Goal: Information Seeking & Learning: Learn about a topic

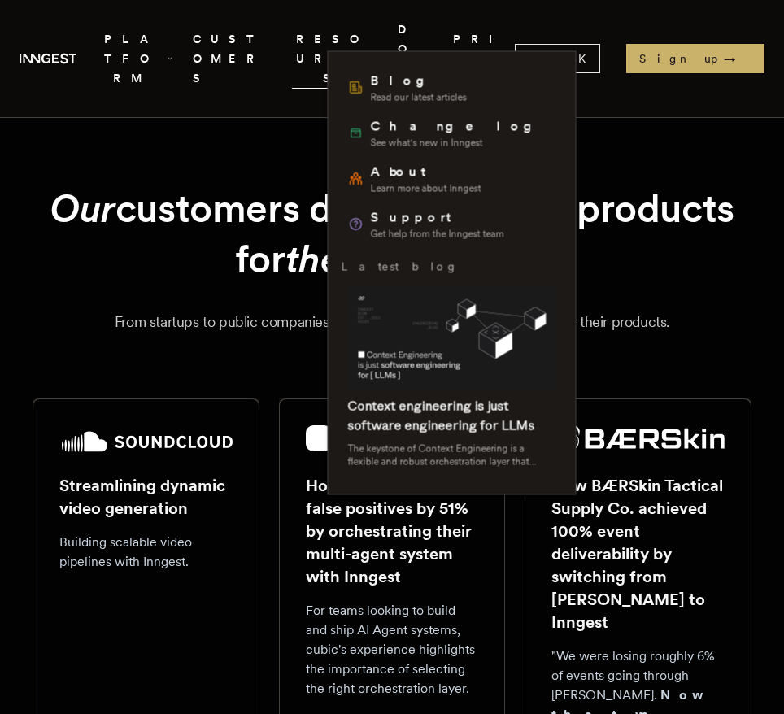
click at [352, 29] on span "RESOURCES" at bounding box center [335, 58] width 86 height 59
click at [378, 33] on span "RESOURCES" at bounding box center [335, 58] width 86 height 59
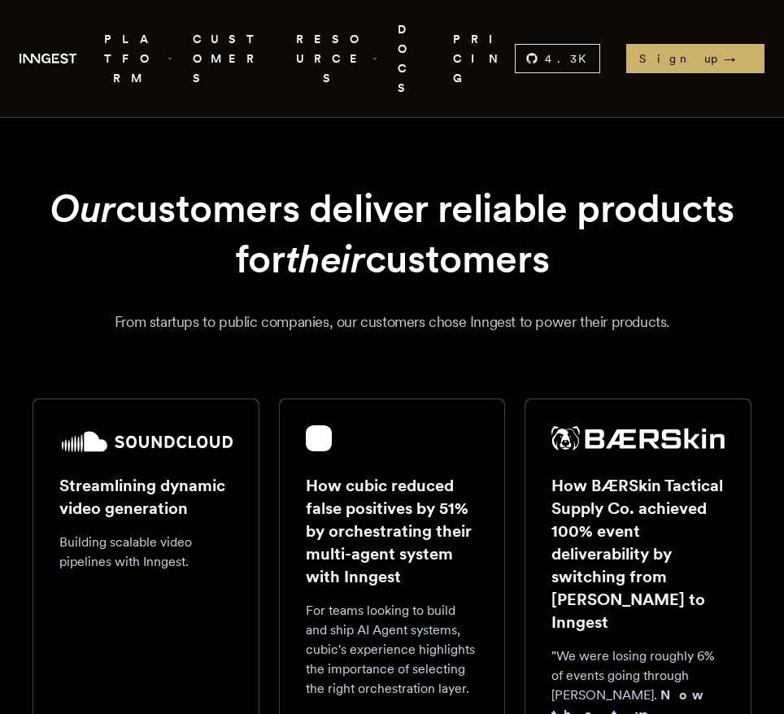
click at [378, 33] on span "RESOURCES" at bounding box center [335, 58] width 86 height 59
click at [433, 33] on link "DOCS" at bounding box center [416, 59] width 36 height 78
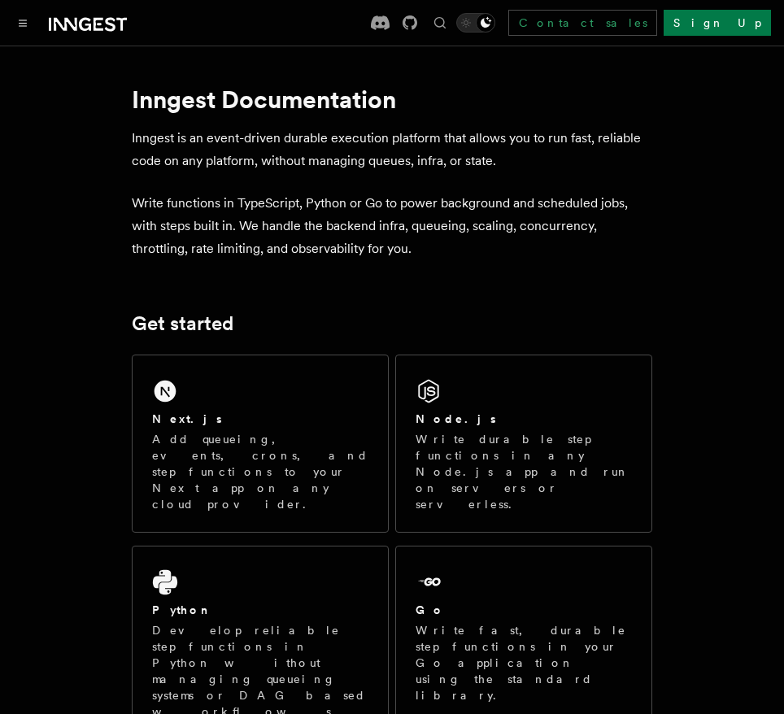
click at [364, 159] on p "Inngest is an event-driven durable execution platform that allows you to run fa…" at bounding box center [392, 150] width 520 height 46
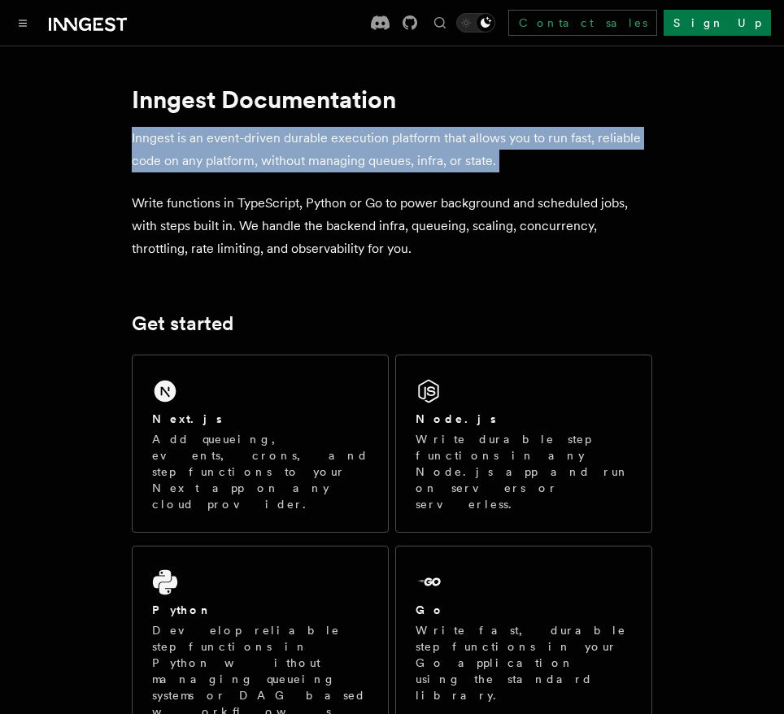
click at [364, 159] on p "Inngest is an event-driven durable execution platform that allows you to run fa…" at bounding box center [392, 150] width 520 height 46
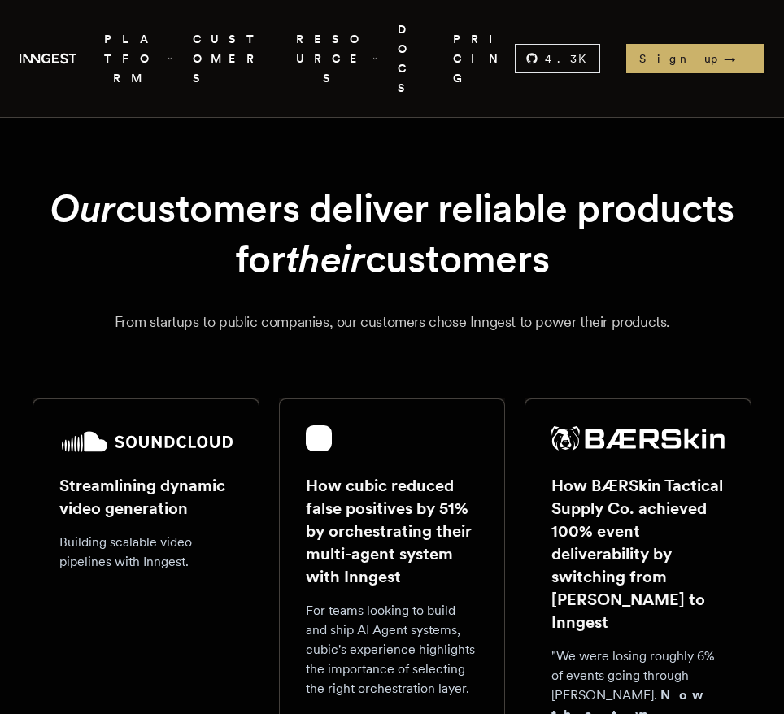
click at [507, 38] on link "PRICING" at bounding box center [484, 59] width 62 height 78
click at [396, 506] on h2 "How cubic reduced false positives by 51% by orchestrating their multi-agent sys…" at bounding box center [392, 531] width 173 height 114
click at [446, 231] on h1 "Our customers deliver reliable products for their customers" at bounding box center [392, 234] width 719 height 102
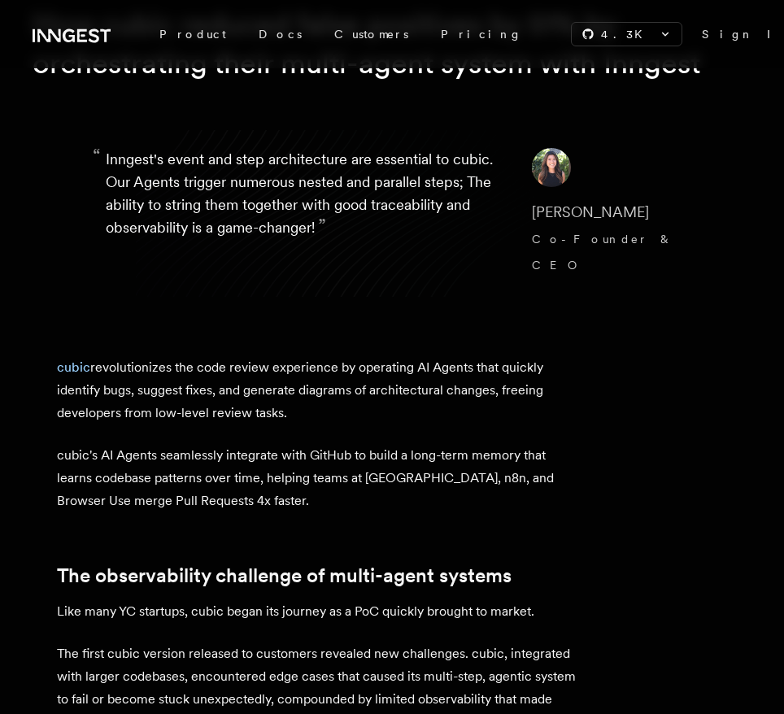
scroll to position [134, 0]
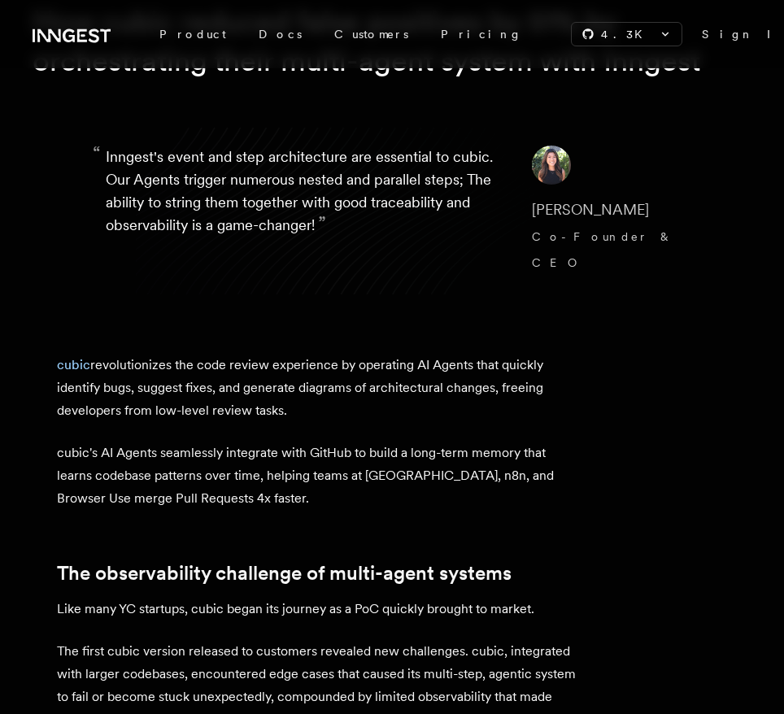
click at [242, 211] on p "“ Inngest's event and step architecture are essential to cubic. Our Agents trig…" at bounding box center [306, 211] width 400 height 130
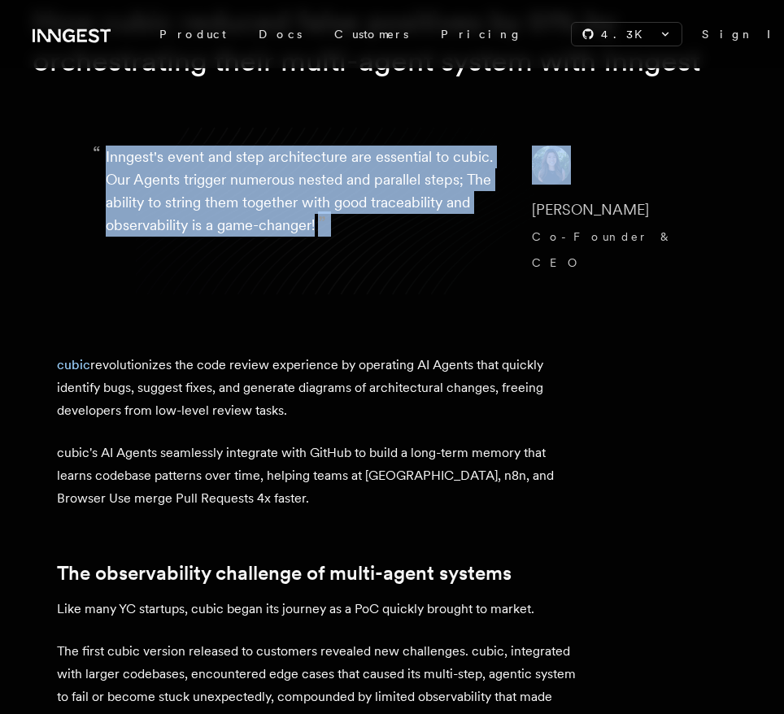
click at [242, 211] on p "“ Inngest's event and step architecture are essential to cubic. Our Agents trig…" at bounding box center [306, 211] width 400 height 130
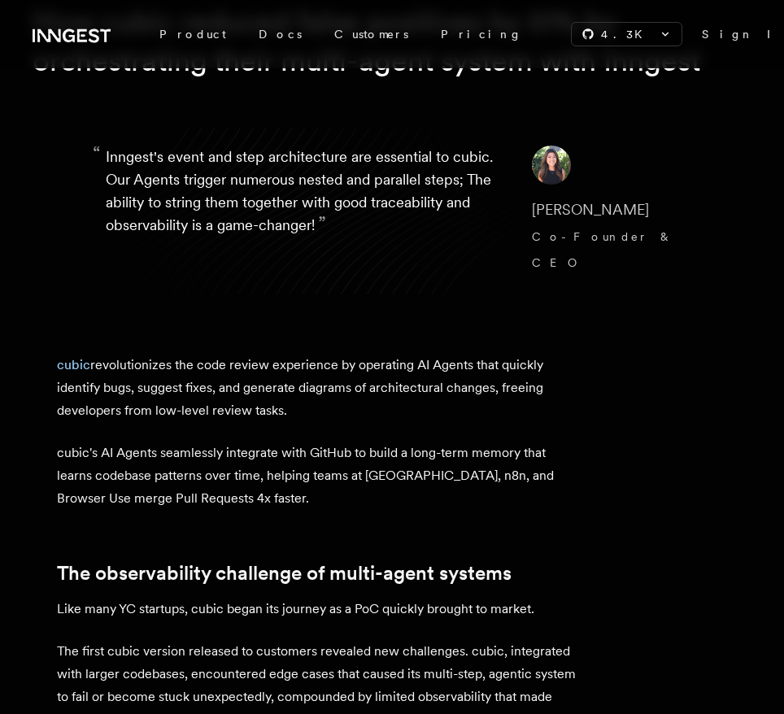
click at [224, 364] on p "cubic revolutionizes the code review experience by operating AI Agents that qui…" at bounding box center [317, 388] width 520 height 68
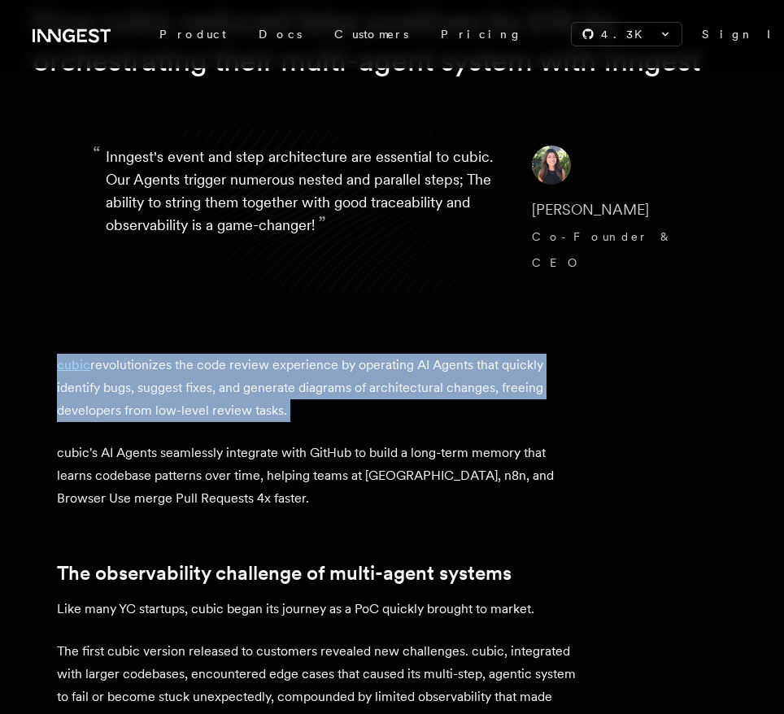
click at [224, 364] on p "cubic revolutionizes the code review experience by operating AI Agents that qui…" at bounding box center [317, 388] width 520 height 68
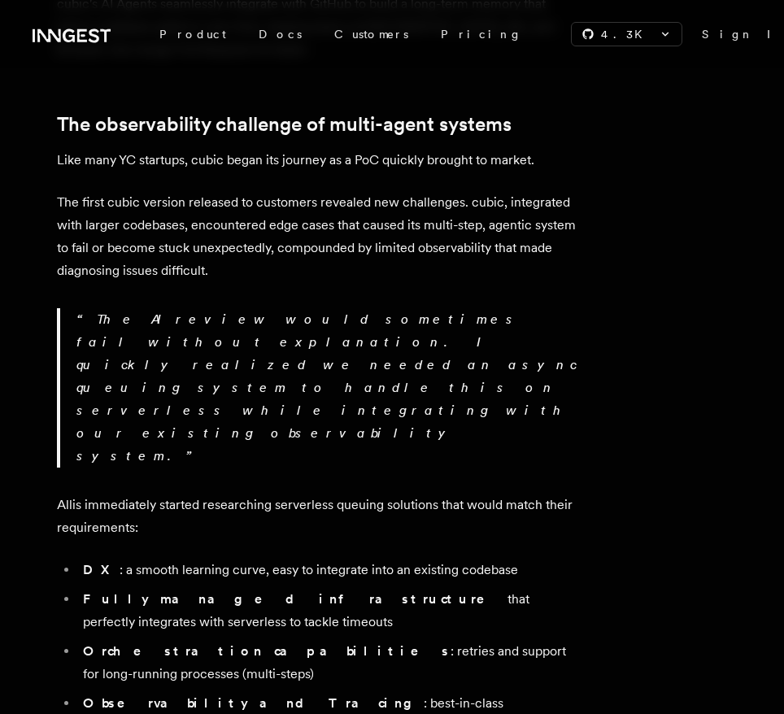
scroll to position [586, 0]
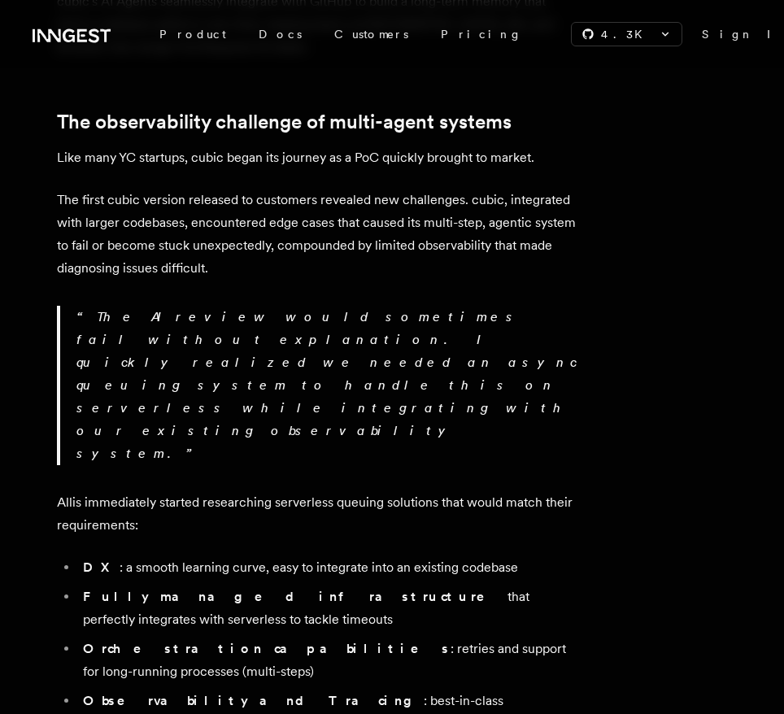
click at [206, 189] on p "The first cubic version released to customers revealed new challenges. cubic, i…" at bounding box center [317, 234] width 520 height 91
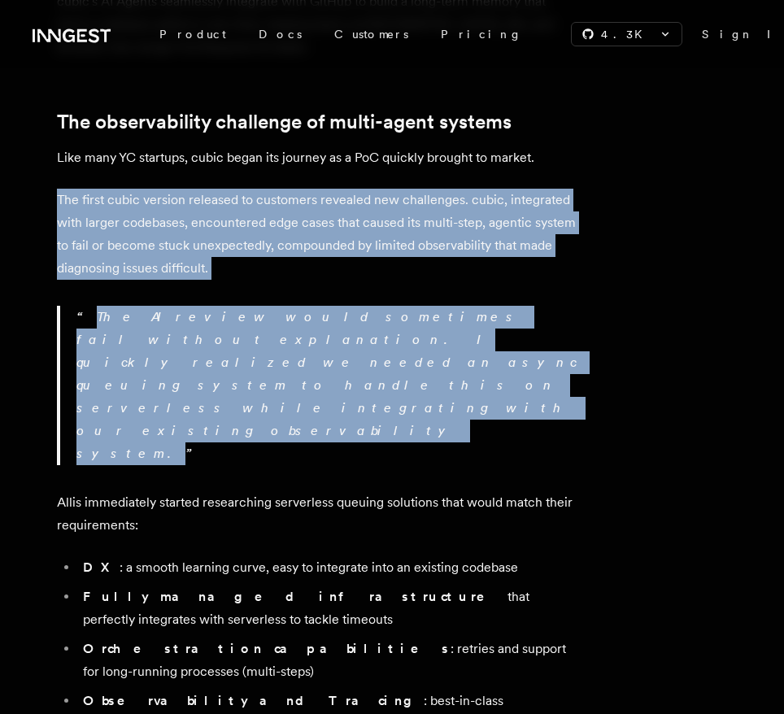
drag, startPoint x: 206, startPoint y: 183, endPoint x: 220, endPoint y: 294, distance: 112.4
click at [220, 306] on p "The AI review would sometimes fail without explanation. I quickly realized we n…" at bounding box center [326, 385] width 501 height 159
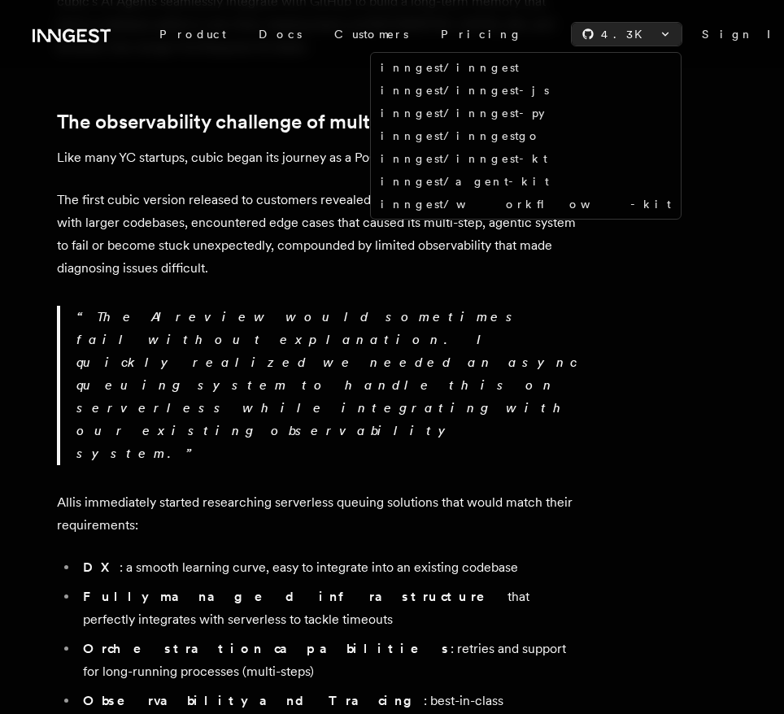
click at [601, 37] on span "4.3 K" at bounding box center [626, 34] width 51 height 16
click at [659, 35] on icon at bounding box center [665, 34] width 13 height 13
click at [519, 67] on link "inngest/inngest" at bounding box center [450, 67] width 138 height 13
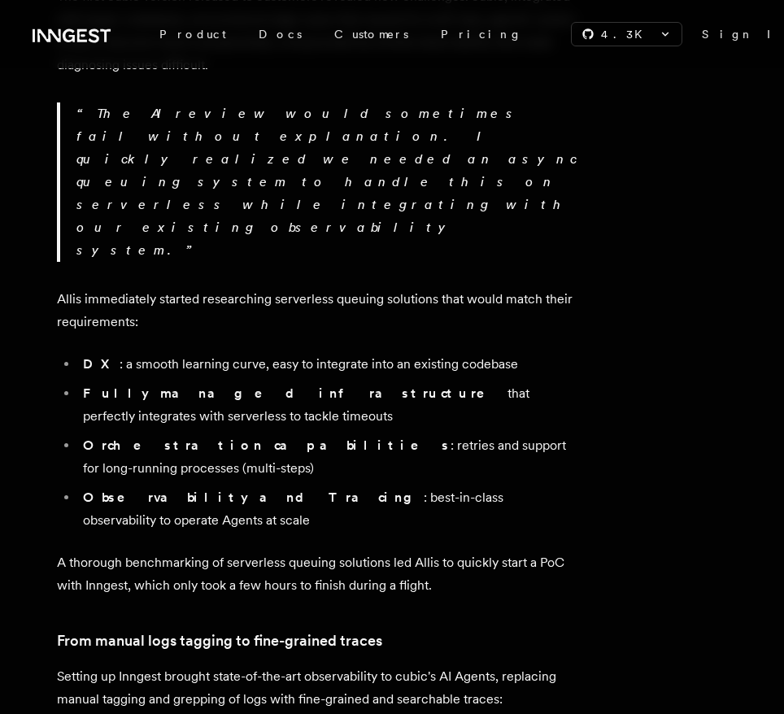
scroll to position [797, 0]
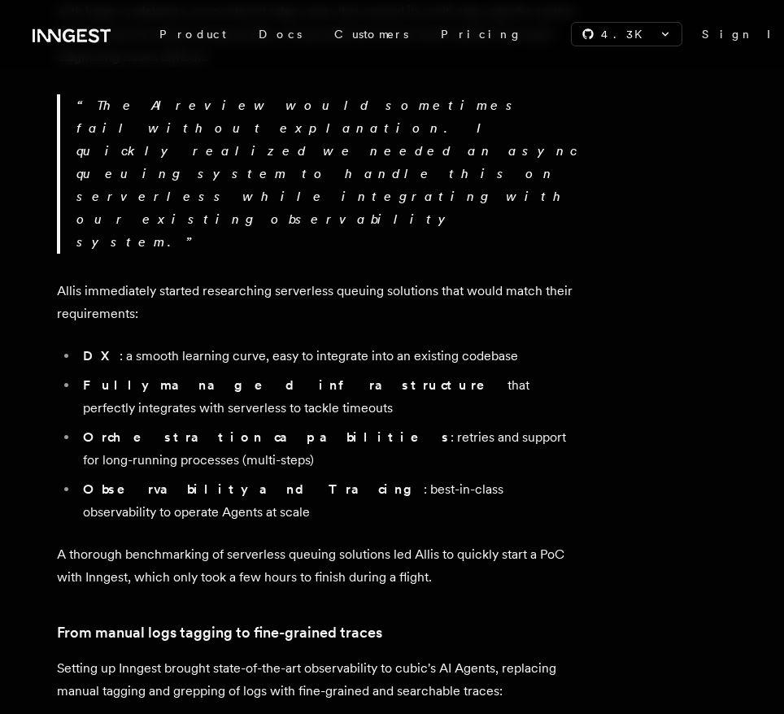
click at [381, 345] on li "DX : a smooth learning curve, easy to integrate into an existing codebase" at bounding box center [327, 356] width 499 height 23
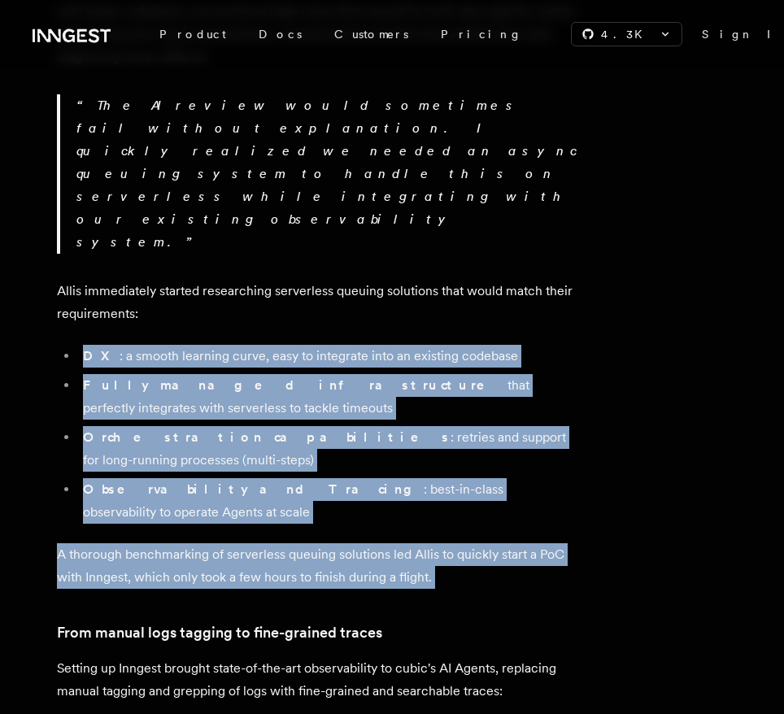
drag, startPoint x: 381, startPoint y: 238, endPoint x: 419, endPoint y: 425, distance: 190.7
click at [419, 543] on p "A thorough benchmarking of serverless queuing solutions led Allis to quickly st…" at bounding box center [317, 566] width 520 height 46
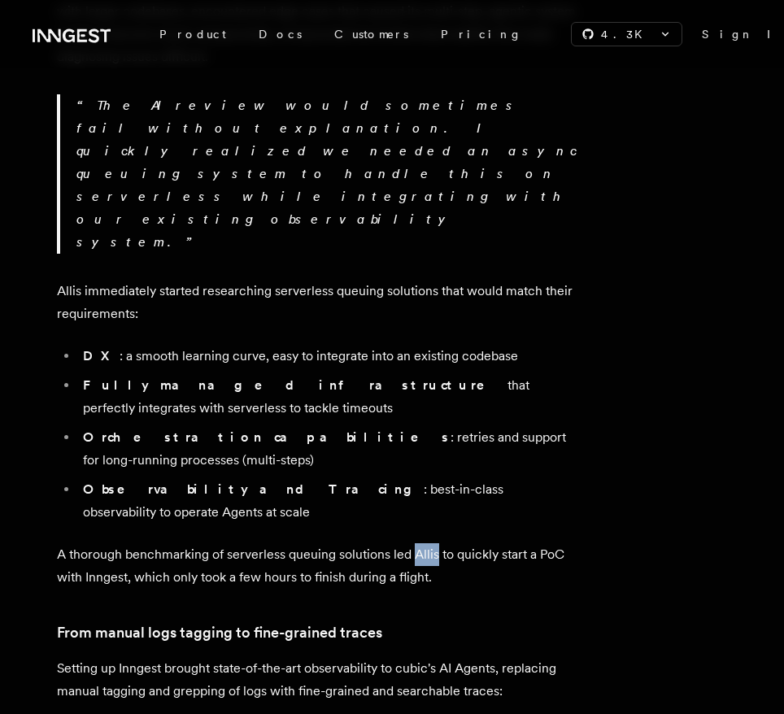
click at [419, 543] on p "A thorough benchmarking of serverless queuing solutions led Allis to quickly st…" at bounding box center [317, 566] width 520 height 46
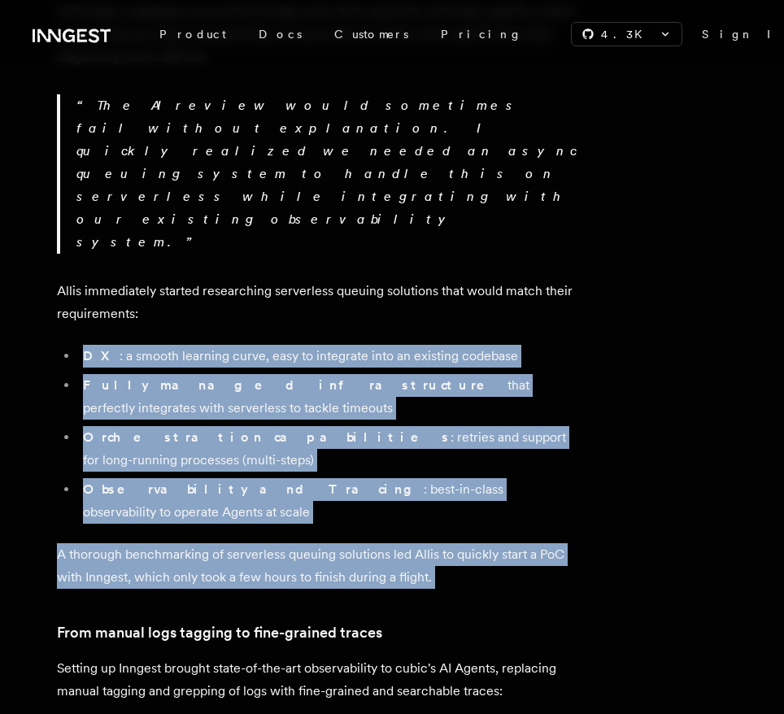
drag, startPoint x: 419, startPoint y: 425, endPoint x: 409, endPoint y: 221, distance: 204.3
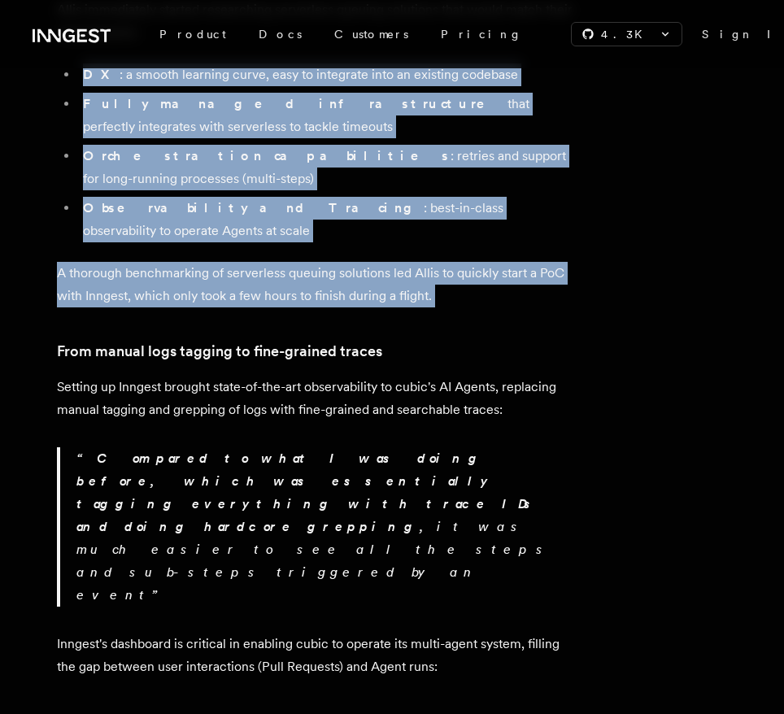
scroll to position [1079, 0]
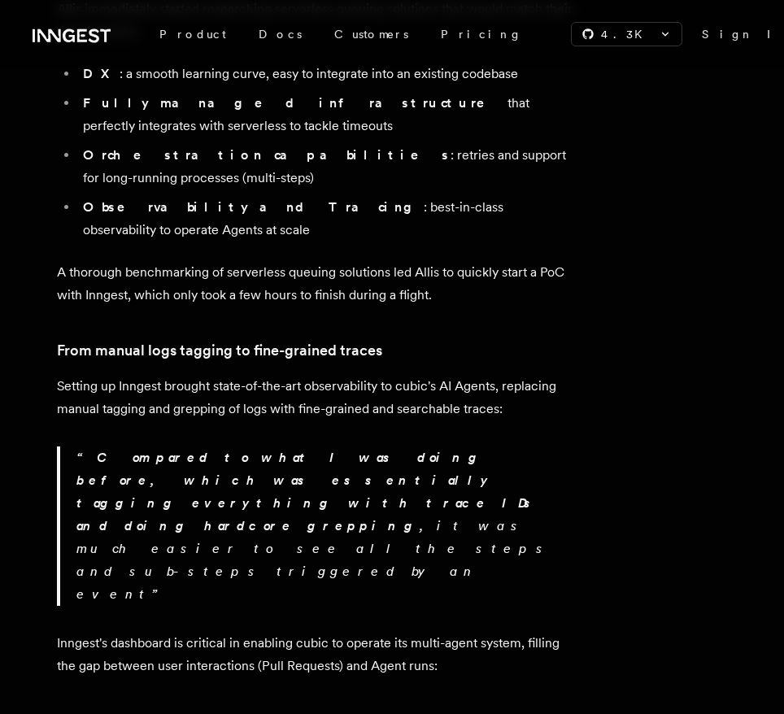
click at [389, 375] on p "Setting up Inngest brought state-of-the-art observability to cubic's AI Agents,…" at bounding box center [317, 398] width 520 height 46
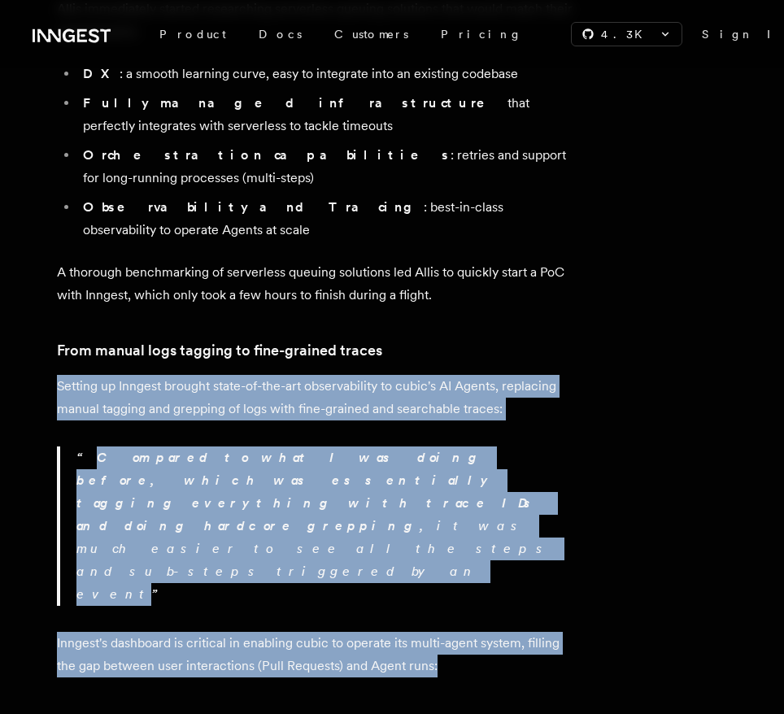
drag, startPoint x: 389, startPoint y: 239, endPoint x: 385, endPoint y: 432, distance: 192.8
click at [385, 632] on p "Inngest's dashboard is critical in enabling cubic to operate its multi-agent sy…" at bounding box center [317, 655] width 520 height 46
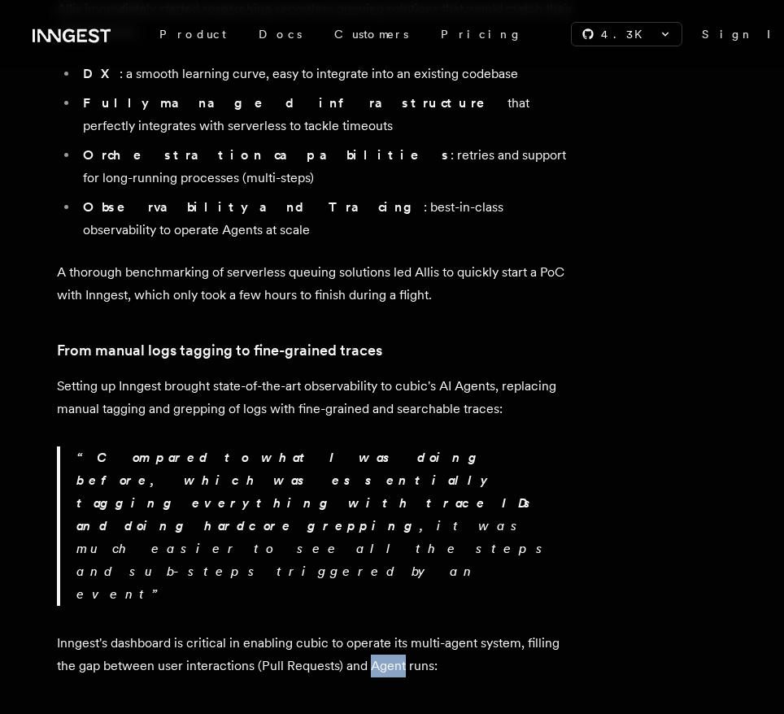
click at [385, 632] on p "Inngest's dashboard is critical in enabling cubic to operate its multi-agent sy…" at bounding box center [317, 655] width 520 height 46
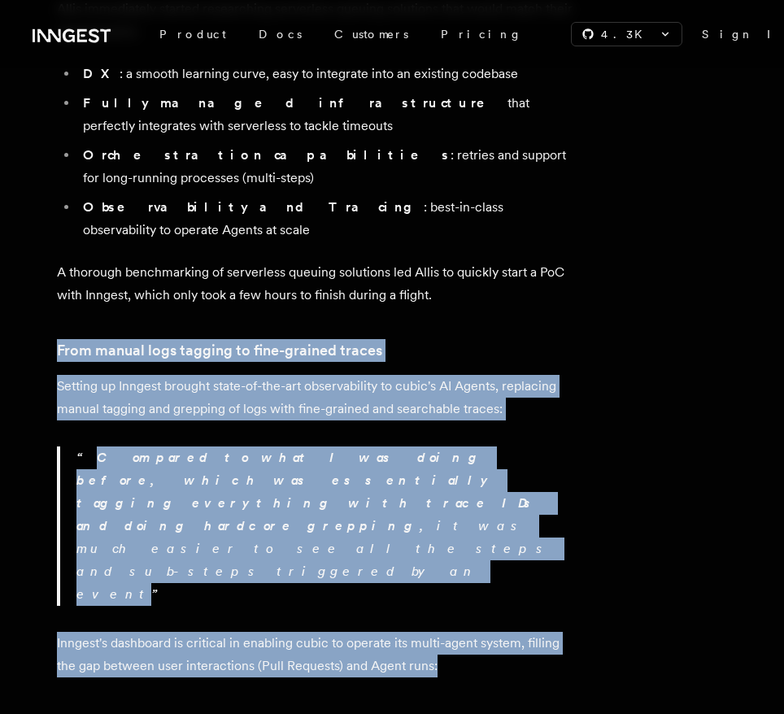
drag, startPoint x: 385, startPoint y: 432, endPoint x: 395, endPoint y: 189, distance: 242.5
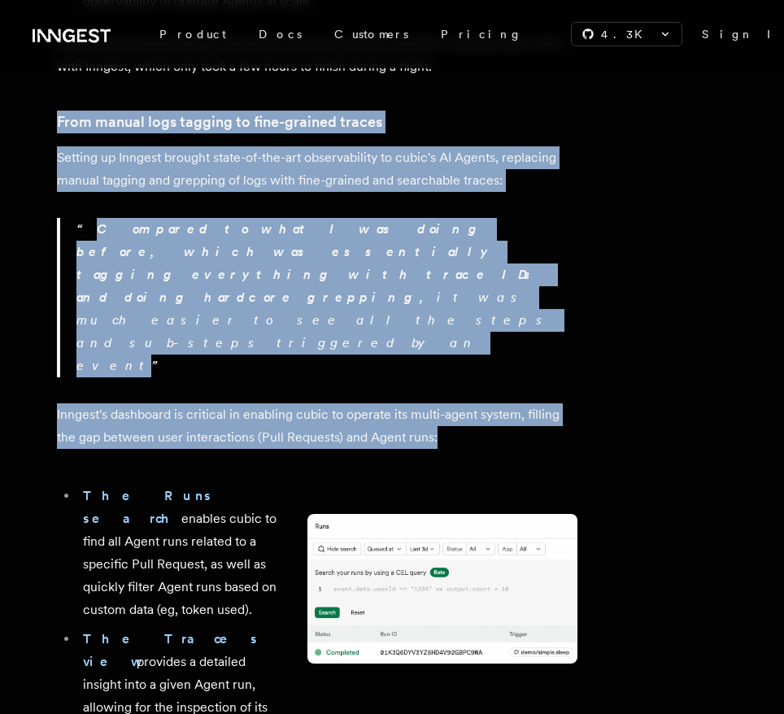
scroll to position [1322, 0]
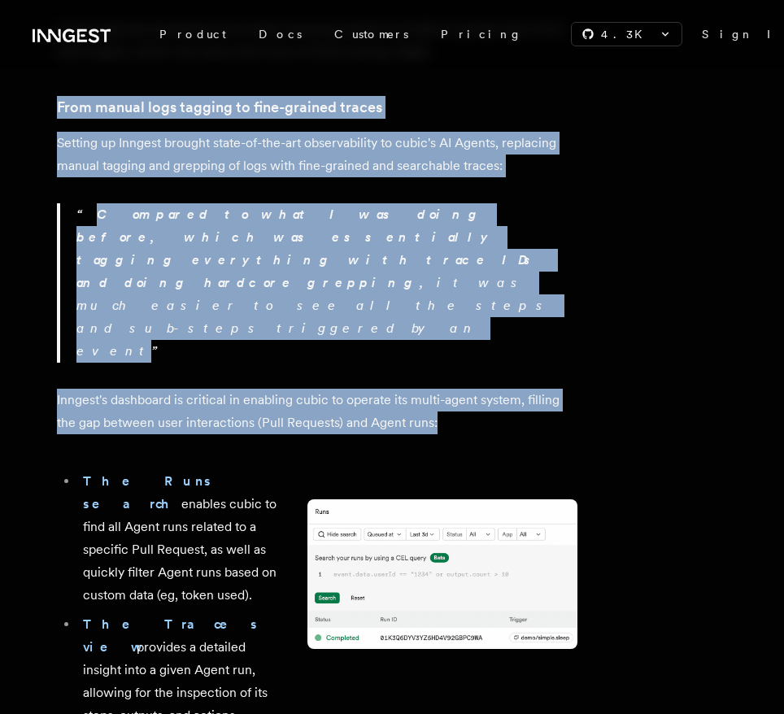
click at [420, 499] on img at bounding box center [442, 574] width 270 height 150
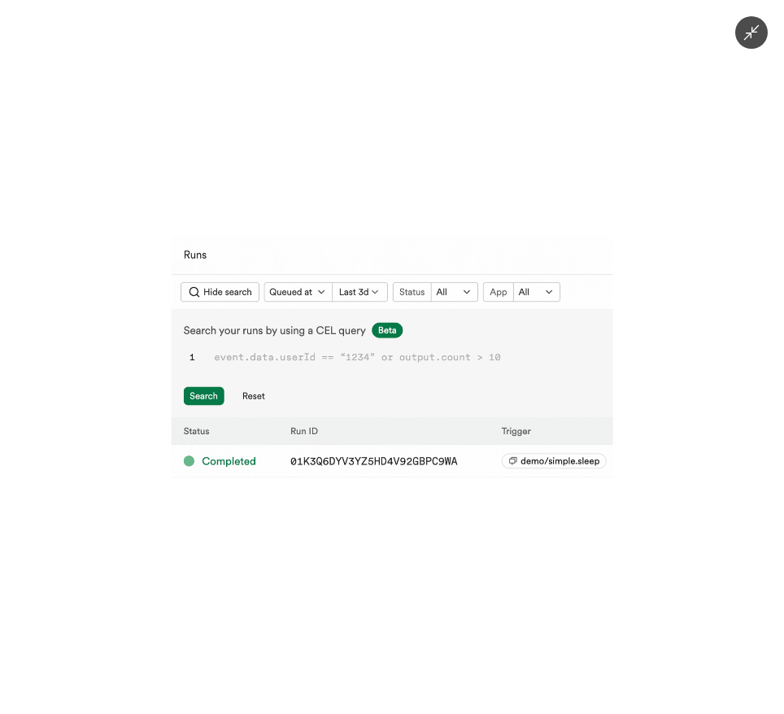
click at [422, 300] on img at bounding box center [393, 357] width 442 height 245
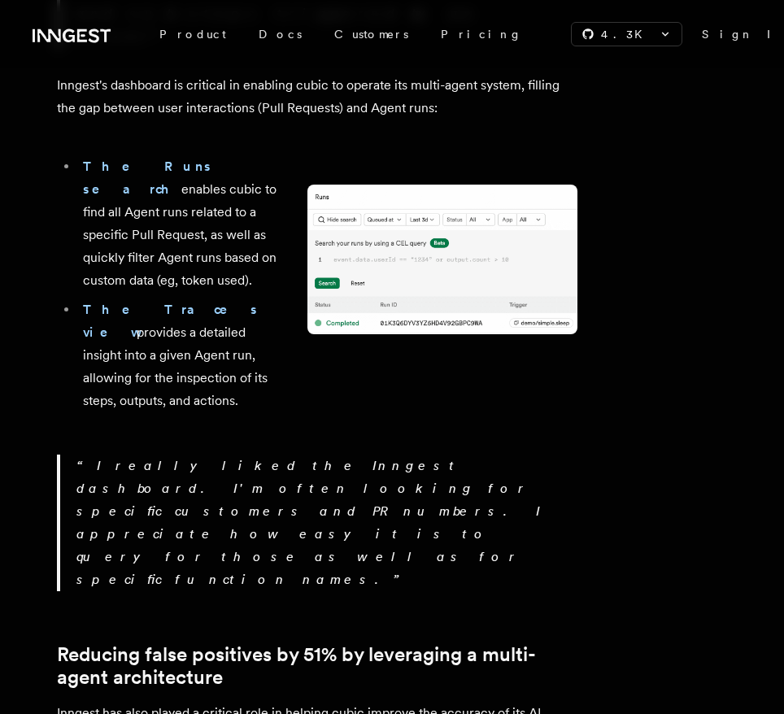
scroll to position [1672, 0]
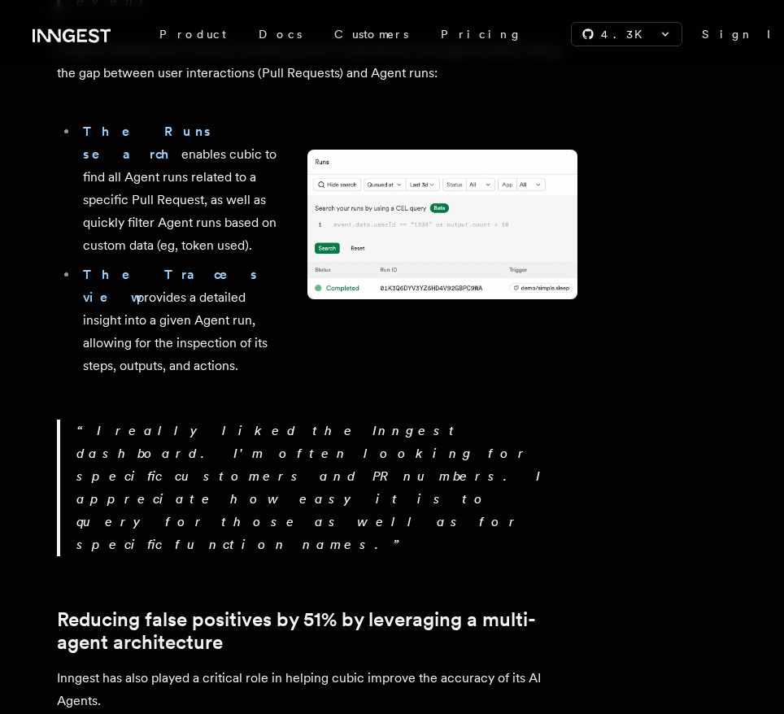
click at [390, 420] on p "I really liked the Inngest dashboard. I'm often looking for specific customers …" at bounding box center [326, 488] width 501 height 137
drag, startPoint x: 390, startPoint y: 160, endPoint x: 399, endPoint y: 173, distance: 15.8
click at [399, 420] on p "I really liked the Inngest dashboard. I'm often looking for specific customers …" at bounding box center [326, 488] width 501 height 137
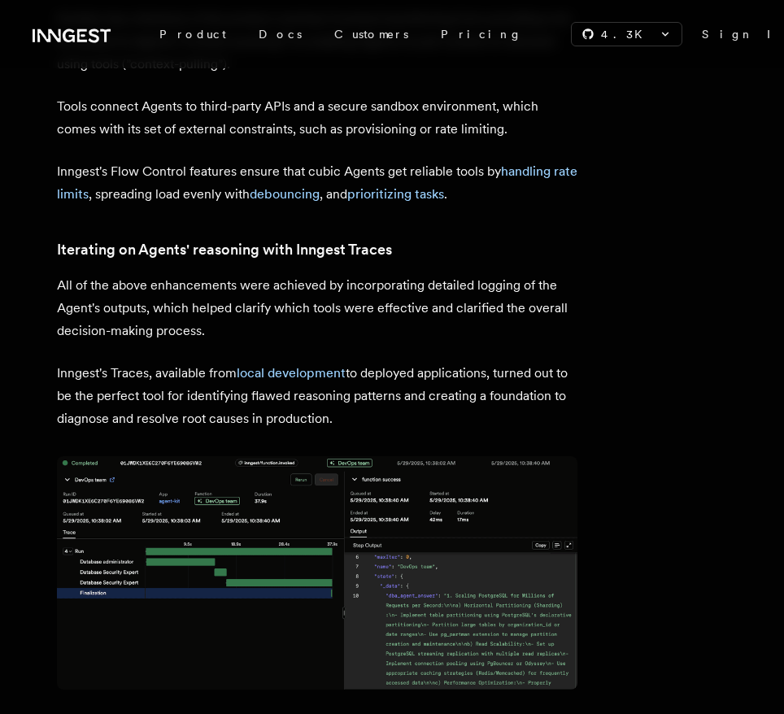
scroll to position [3333, 0]
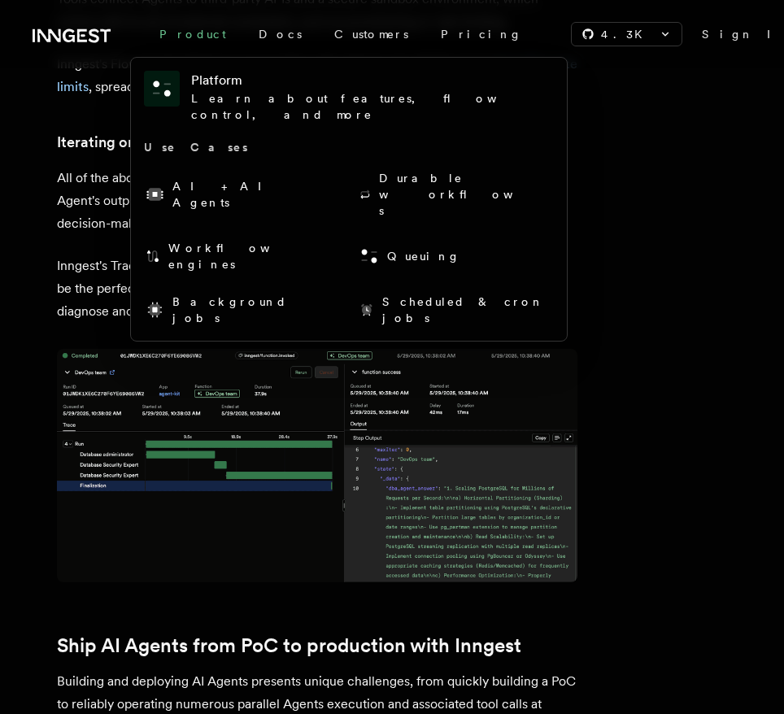
click at [183, 26] on div "Product" at bounding box center [192, 34] width 99 height 29
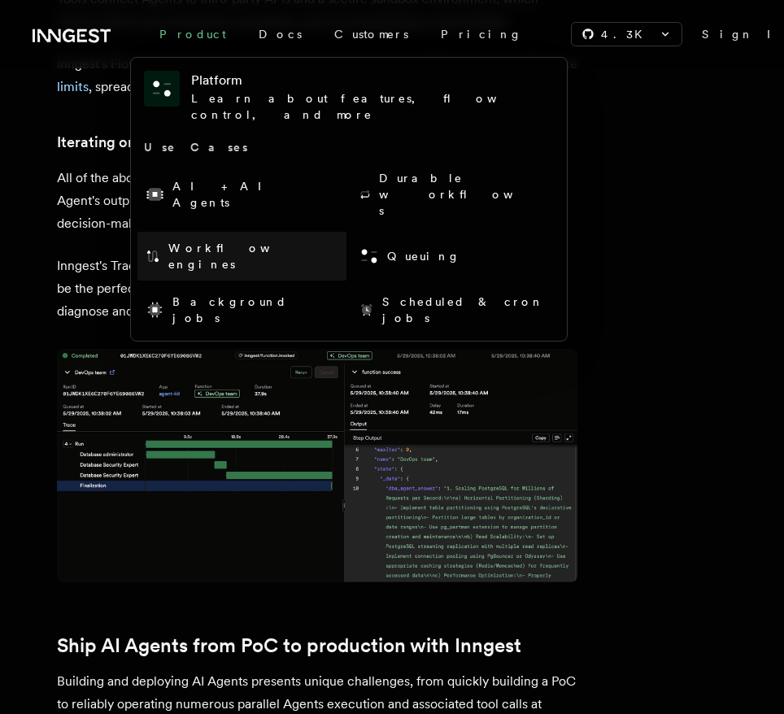
click at [229, 232] on link "Workflow engines" at bounding box center [241, 256] width 209 height 49
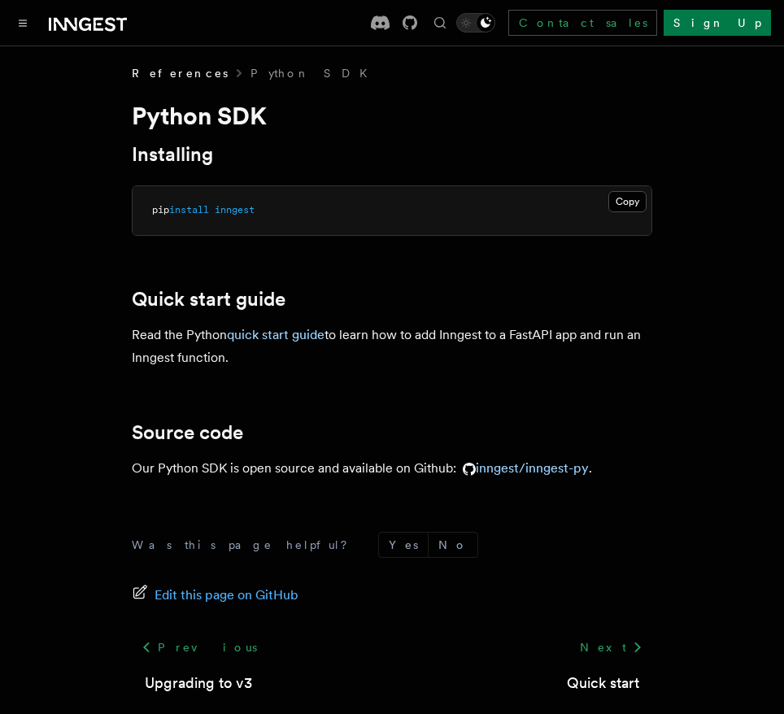
click at [106, 25] on icon at bounding box center [88, 25] width 78 height 20
